Goal: Obtain resource: Obtain resource

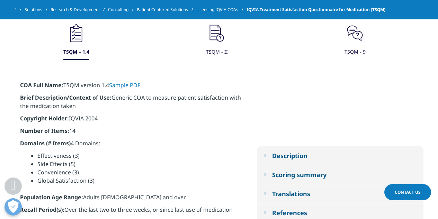
scroll to position [300, 0]
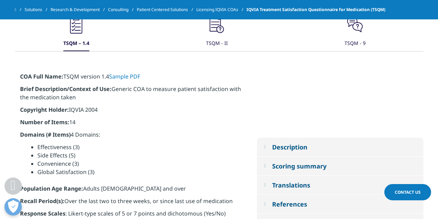
click at [355, 43] on div "TSQM - 9" at bounding box center [355, 43] width 21 height 15
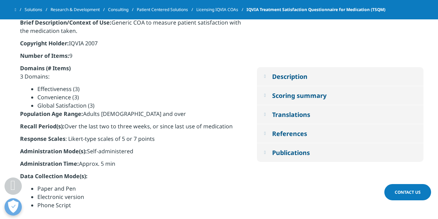
click at [289, 113] on div "Translations" at bounding box center [291, 115] width 38 height 8
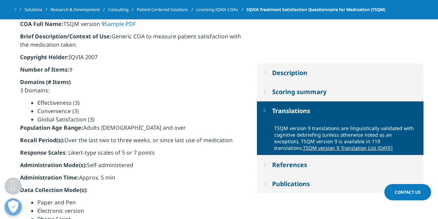
scroll to position [349, 0]
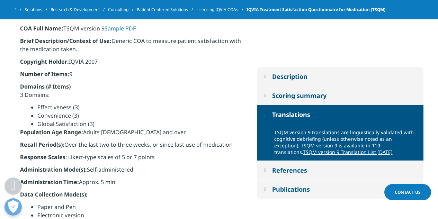
click at [303, 150] on link "TSQM version 9 Translation List [DATE]" at bounding box center [348, 152] width 90 height 7
click at [293, 169] on div "References" at bounding box center [289, 170] width 35 height 8
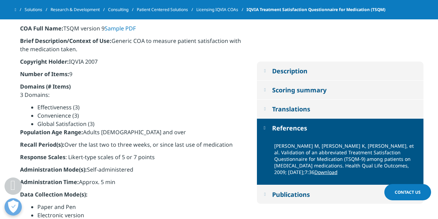
click at [315, 173] on link "Download" at bounding box center [326, 172] width 23 height 7
click at [320, 152] on p "[PERSON_NAME] M, [PERSON_NAME] K, [PERSON_NAME], et al. Validation of an abbrev…" at bounding box center [346, 161] width 144 height 37
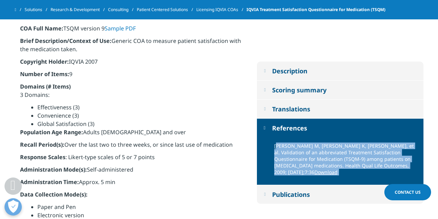
click at [320, 152] on p "[PERSON_NAME] M, [PERSON_NAME] K, [PERSON_NAME], et al. Validation of an abbrev…" at bounding box center [346, 161] width 144 height 37
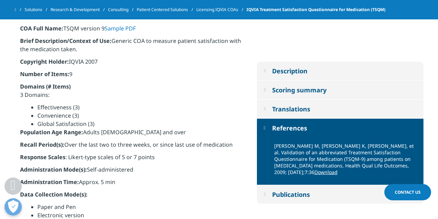
click at [319, 151] on p "[PERSON_NAME] M, [PERSON_NAME] K, [PERSON_NAME], et al. Validation of an abbrev…" at bounding box center [346, 161] width 144 height 37
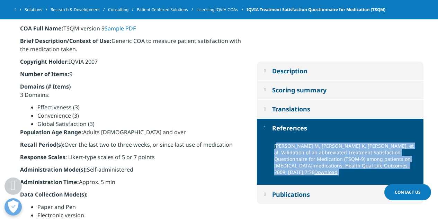
click at [319, 151] on p "[PERSON_NAME] M, [PERSON_NAME] K, [PERSON_NAME], et al. Validation of an abbrev…" at bounding box center [346, 161] width 144 height 37
copy div "[PERSON_NAME] M, [PERSON_NAME] K, [PERSON_NAME], et al. Validation of an abbrev…"
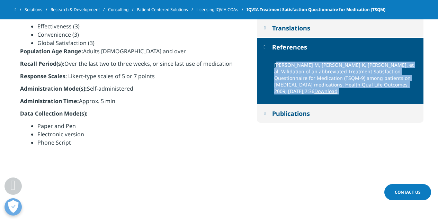
click at [295, 112] on div "Publications" at bounding box center [291, 114] width 38 height 8
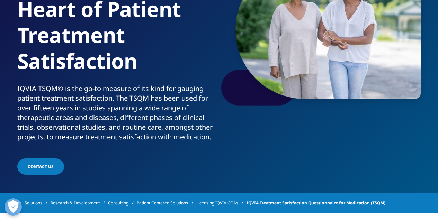
scroll to position [0, 0]
